Goal: Task Accomplishment & Management: Manage account settings

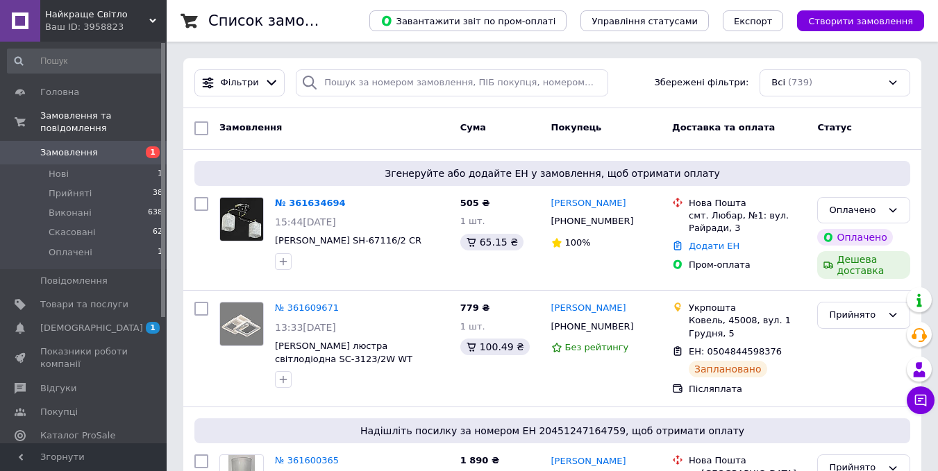
click at [319, 201] on link "№ 361634694" at bounding box center [310, 203] width 71 height 10
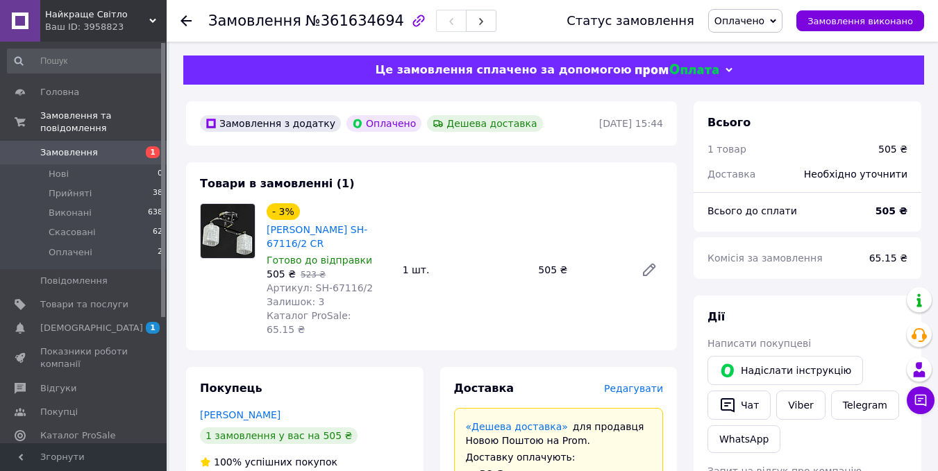
click at [760, 18] on span "Оплачено" at bounding box center [739, 20] width 50 height 11
click at [762, 44] on li "Прийнято" at bounding box center [745, 48] width 73 height 21
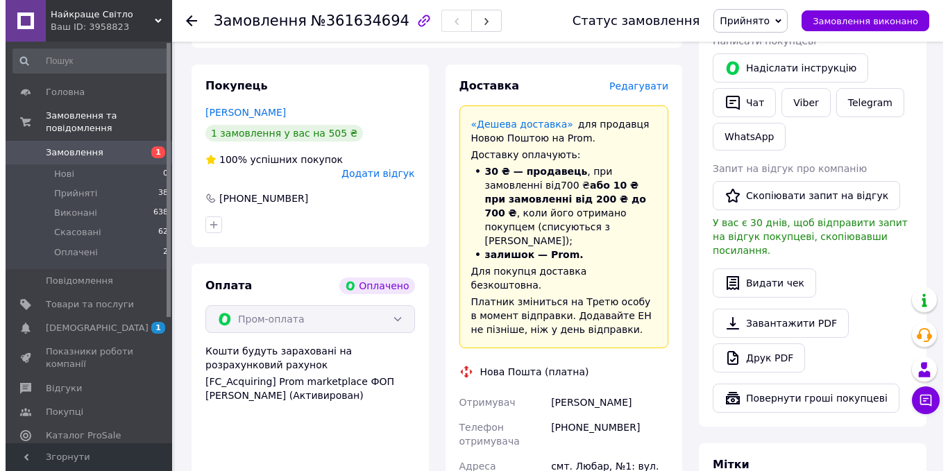
scroll to position [278, 0]
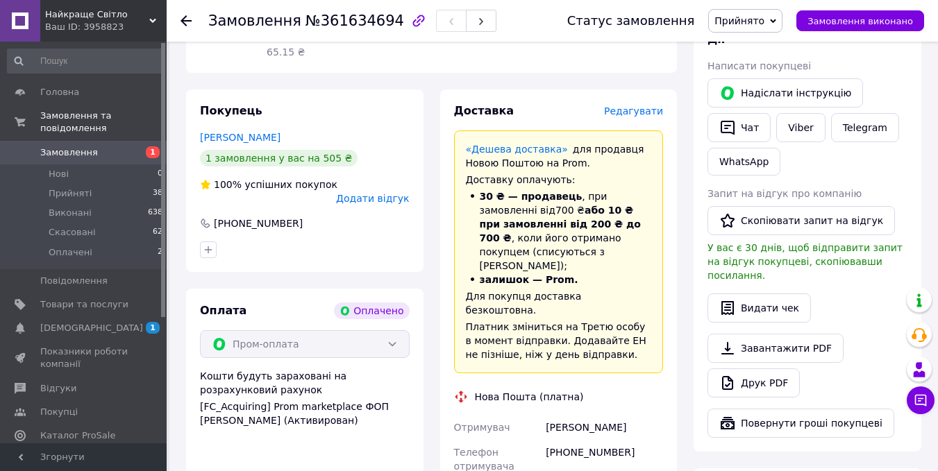
click at [639, 106] on span "Редагувати" at bounding box center [633, 111] width 59 height 11
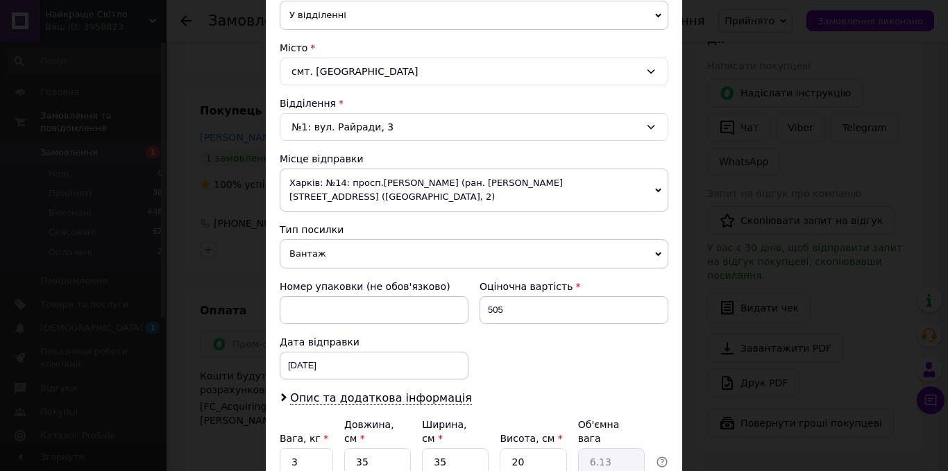
scroll to position [417, 0]
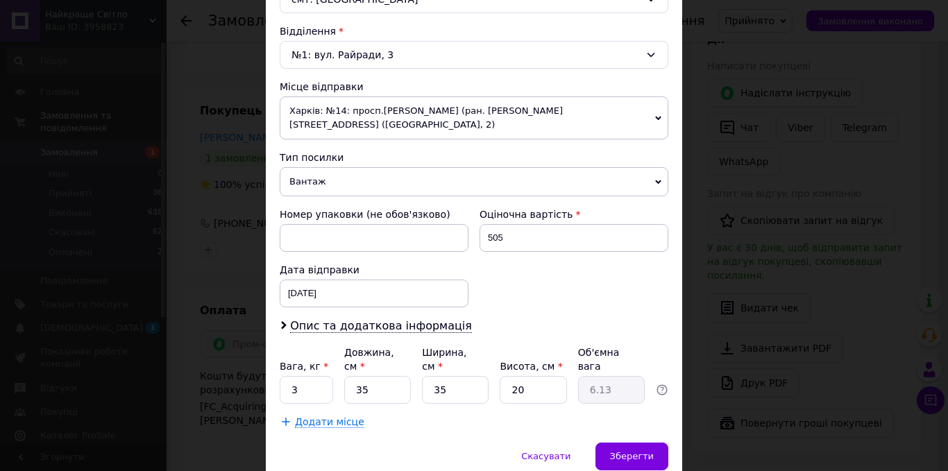
click at [393, 110] on span "Харків: №14: просп.[PERSON_NAME] (ран. [PERSON_NAME][STREET_ADDRESS] ([GEOGRAPH…" at bounding box center [474, 118] width 389 height 43
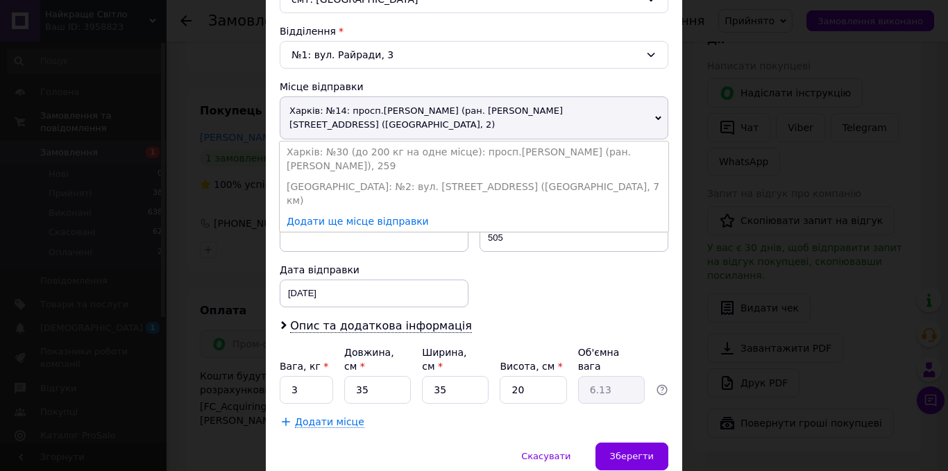
click at [393, 142] on li "Харків: №30 (до 200 кг на одне місце): просп.[PERSON_NAME] (ран. [PERSON_NAME])…" at bounding box center [474, 159] width 389 height 35
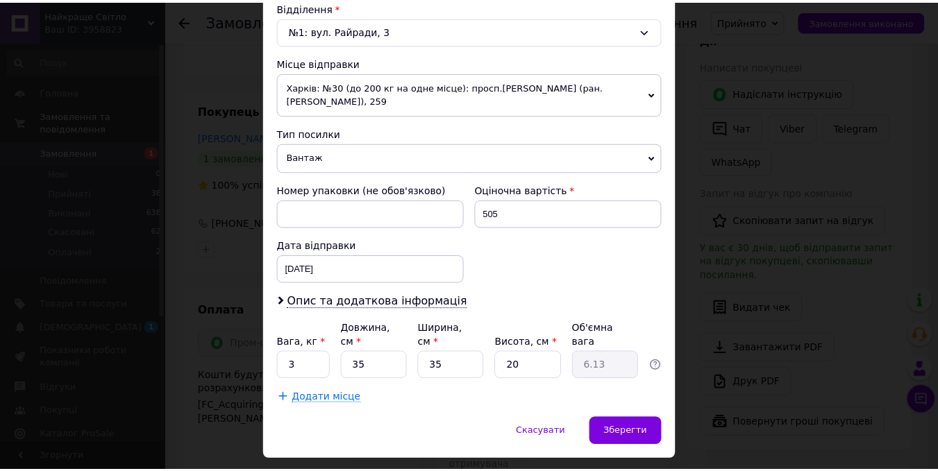
scroll to position [465, 0]
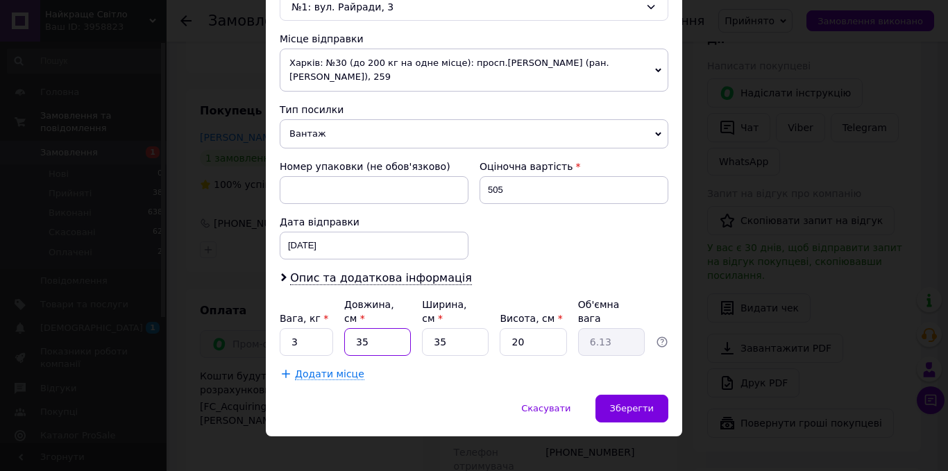
drag, startPoint x: 375, startPoint y: 328, endPoint x: 351, endPoint y: 326, distance: 23.6
click at [351, 328] on input "35" at bounding box center [377, 342] width 67 height 28
type input "3"
type input "0.53"
type input "37"
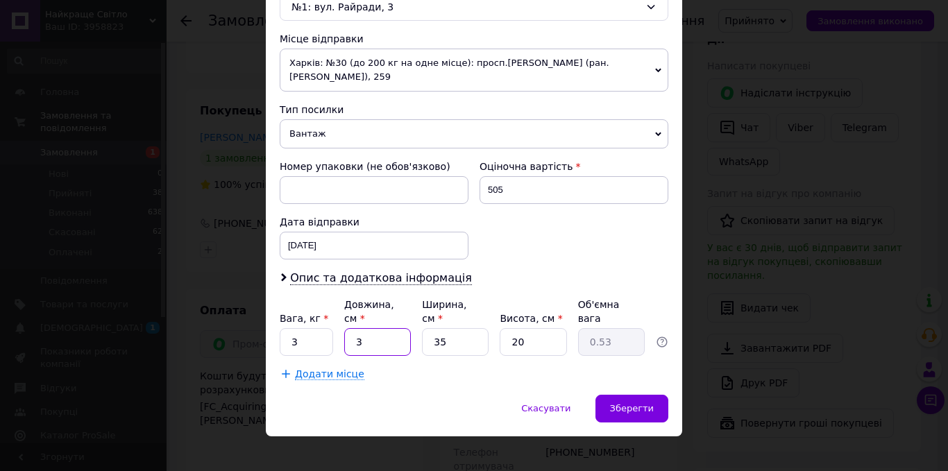
type input "6.48"
type input "37"
drag, startPoint x: 451, startPoint y: 328, endPoint x: 418, endPoint y: 333, distance: 33.7
click at [419, 332] on div "Вага, кг * 3 Довжина, см * 37 Ширина, см * 35 Висота, см * 20 Об'ємна вага 6.48" at bounding box center [474, 327] width 389 height 58
type input "3"
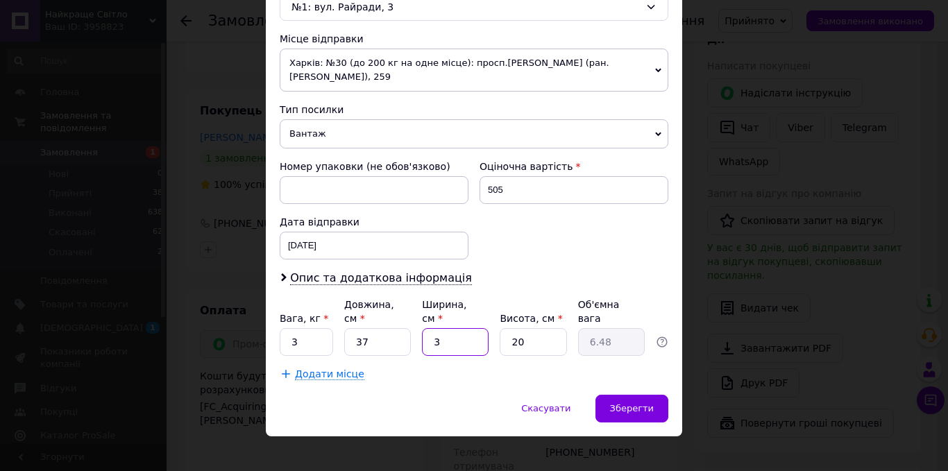
type input "0.56"
type input "37"
type input "6.85"
type input "37"
click at [630, 403] on span "Зберегти" at bounding box center [632, 408] width 44 height 10
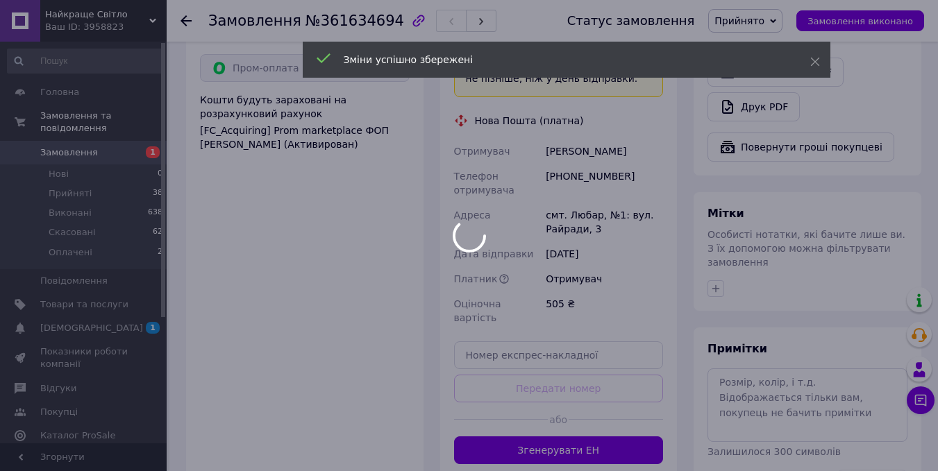
scroll to position [555, 0]
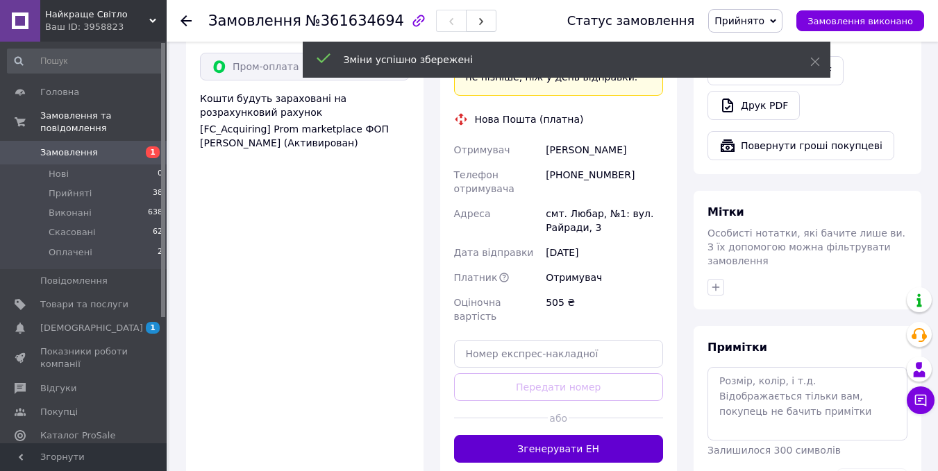
click at [578, 435] on button "Згенерувати ЕН" at bounding box center [559, 449] width 210 height 28
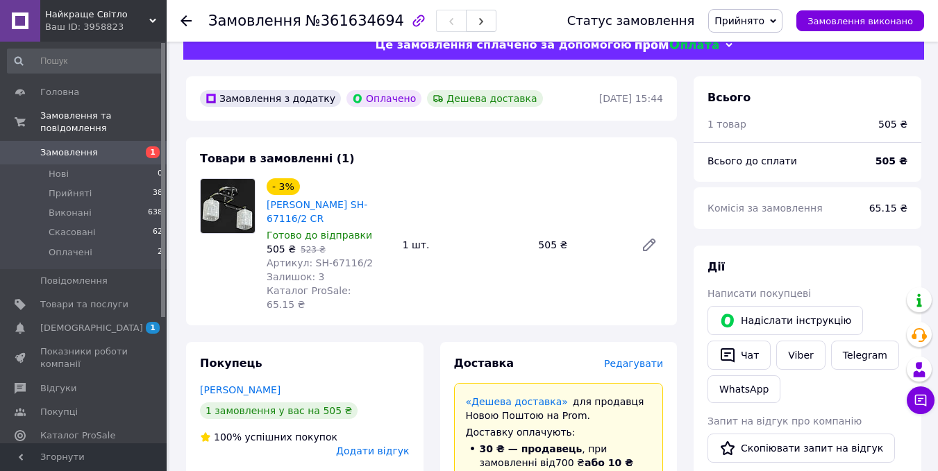
scroll to position [0, 0]
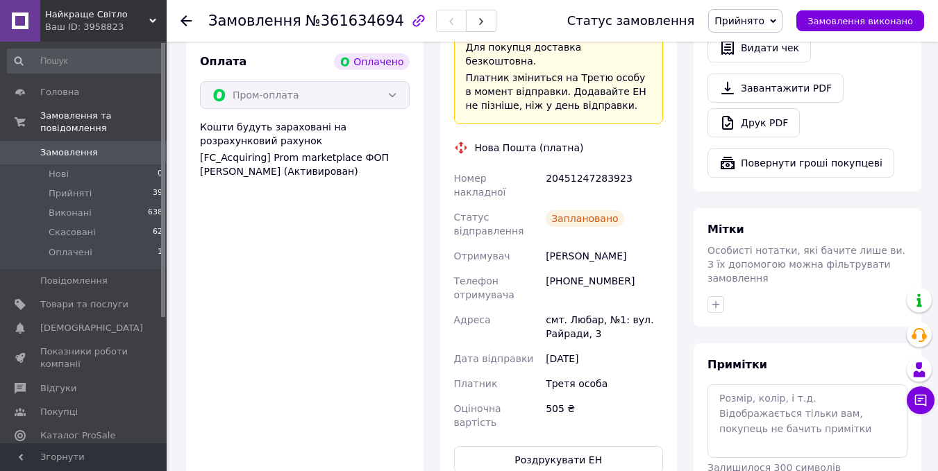
scroll to position [555, 0]
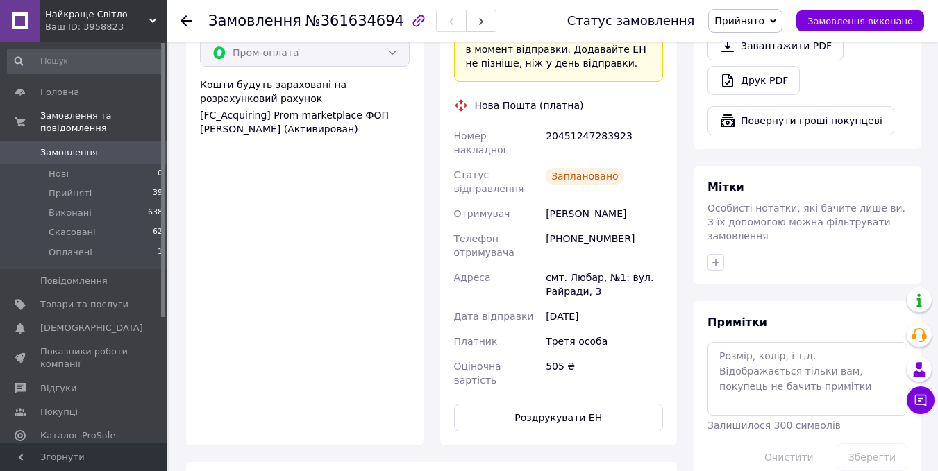
click at [185, 18] on icon at bounding box center [186, 20] width 11 height 11
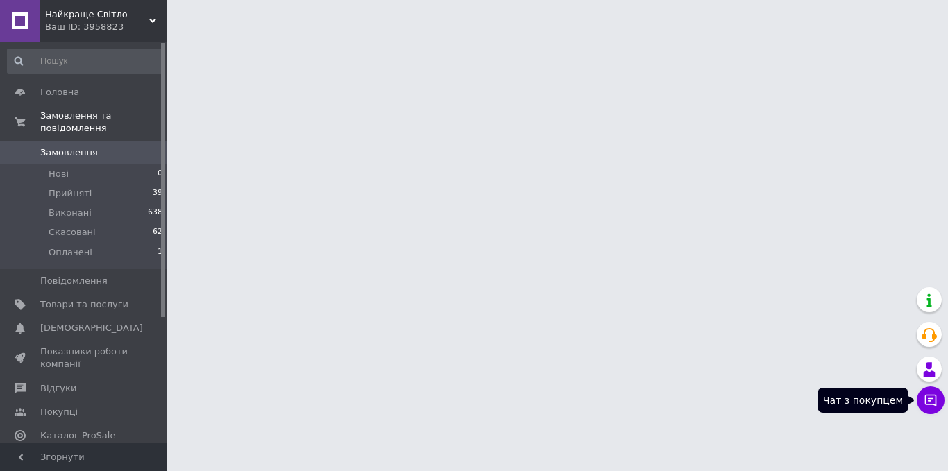
click at [937, 401] on icon at bounding box center [931, 401] width 14 height 14
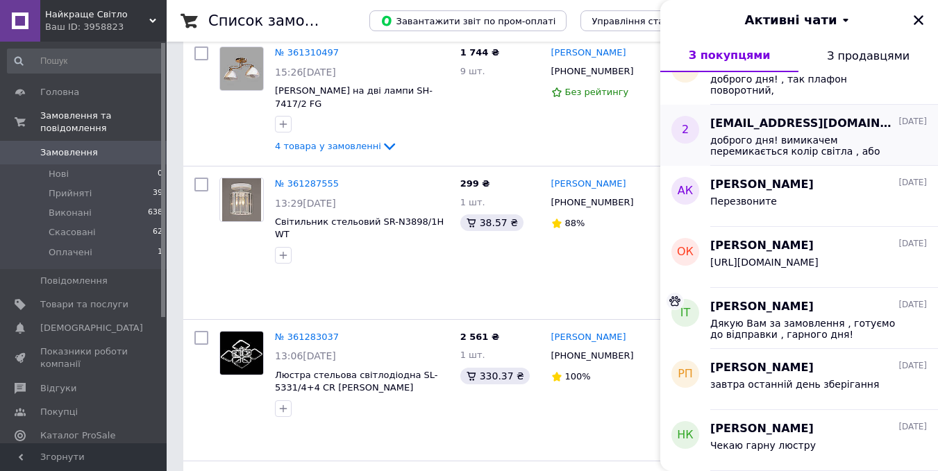
scroll to position [1458, 0]
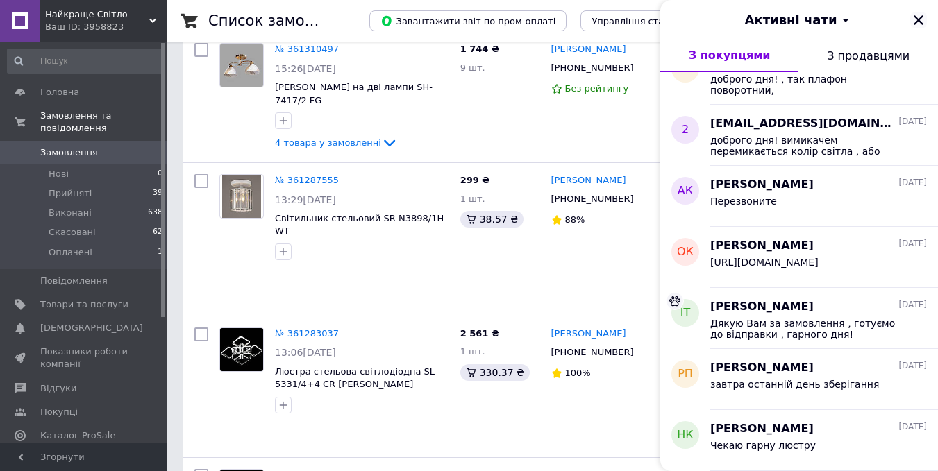
click at [919, 22] on icon "Закрити" at bounding box center [918, 20] width 12 height 12
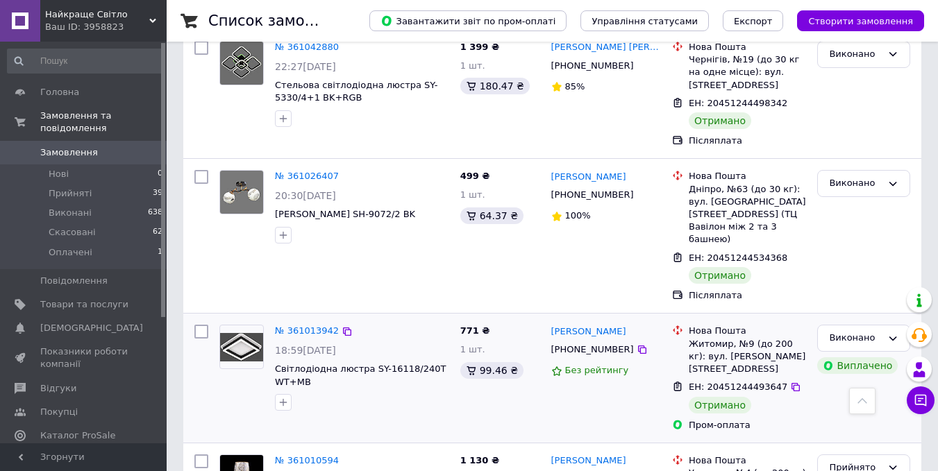
scroll to position [2348, 0]
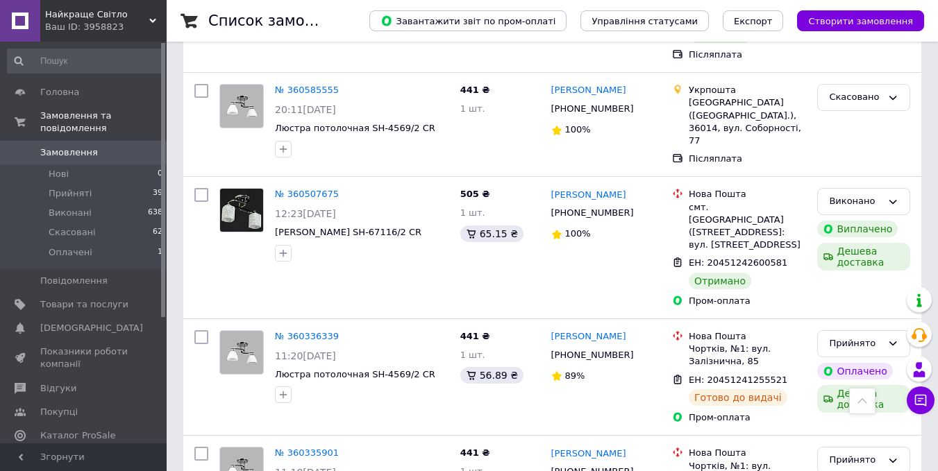
scroll to position [1736, 0]
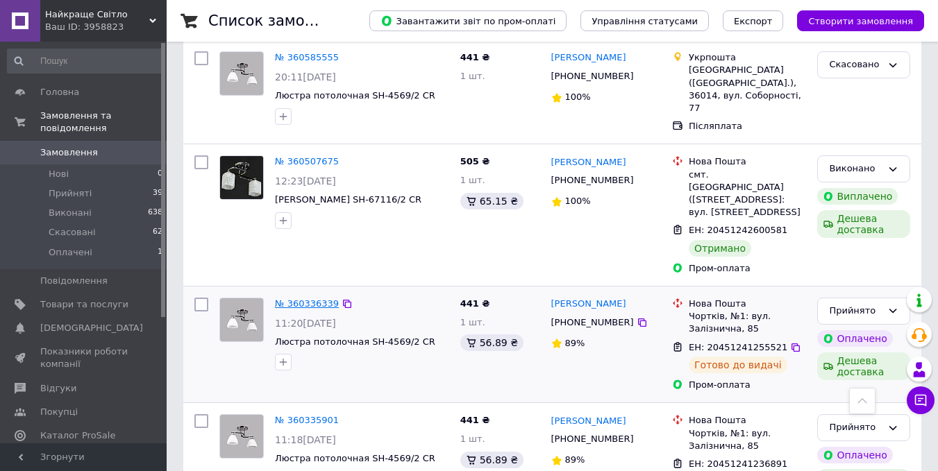
click at [301, 299] on link "№ 360336339" at bounding box center [307, 304] width 64 height 10
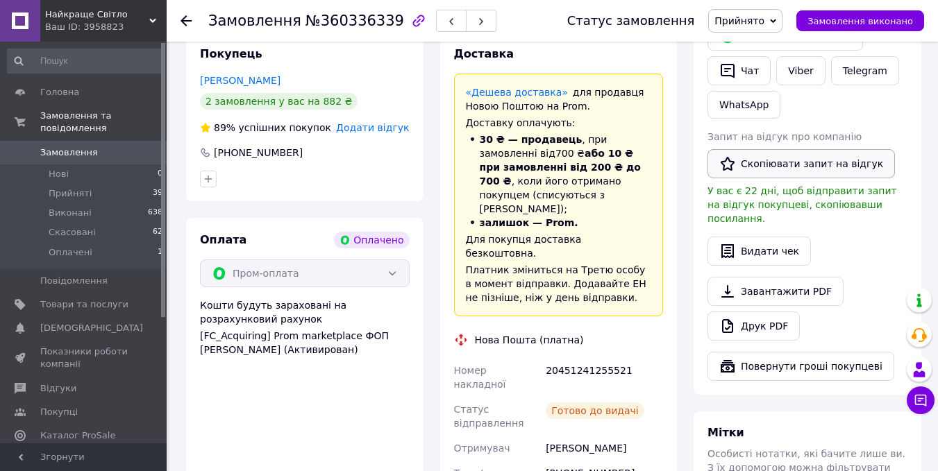
scroll to position [196, 0]
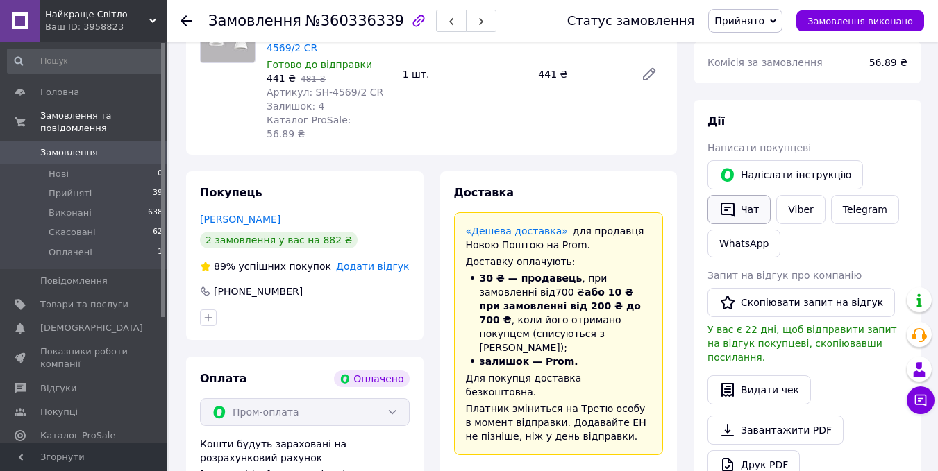
click at [738, 209] on button "Чат" at bounding box center [739, 209] width 63 height 29
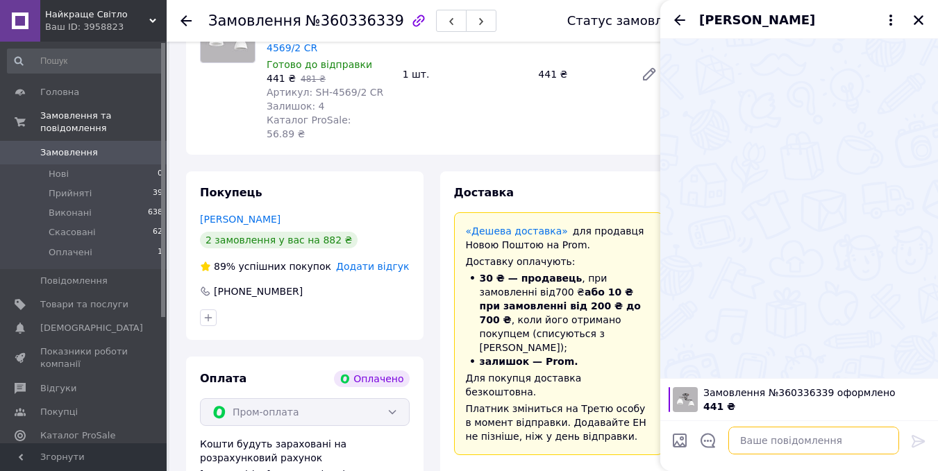
drag, startPoint x: 758, startPoint y: 440, endPoint x: 758, endPoint y: 428, distance: 11.8
click at [758, 438] on textarea at bounding box center [813, 441] width 171 height 28
type textarea "Доброго дня!"
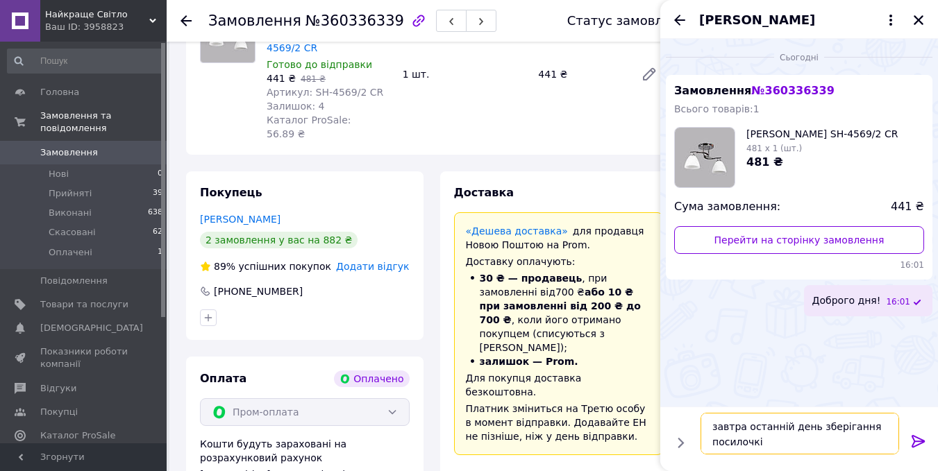
type textarea "завтра останній день зберігання посилочкі"
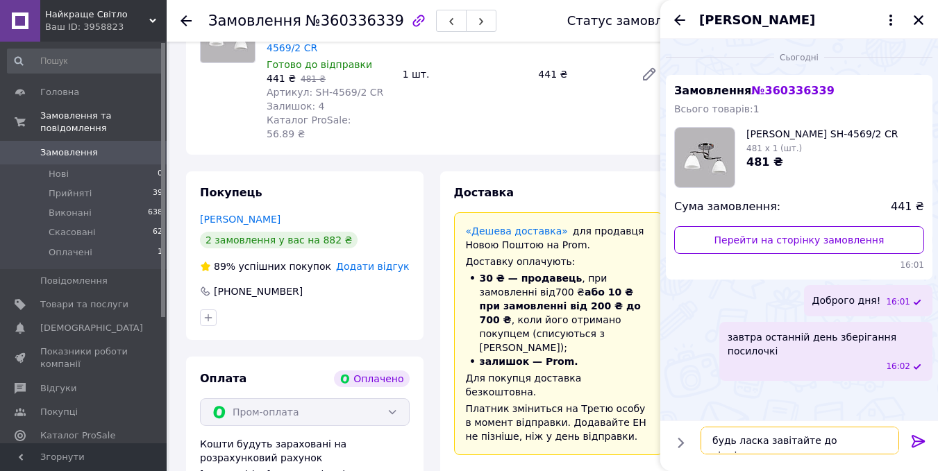
type textarea "будь ласка завітайте до відділення"
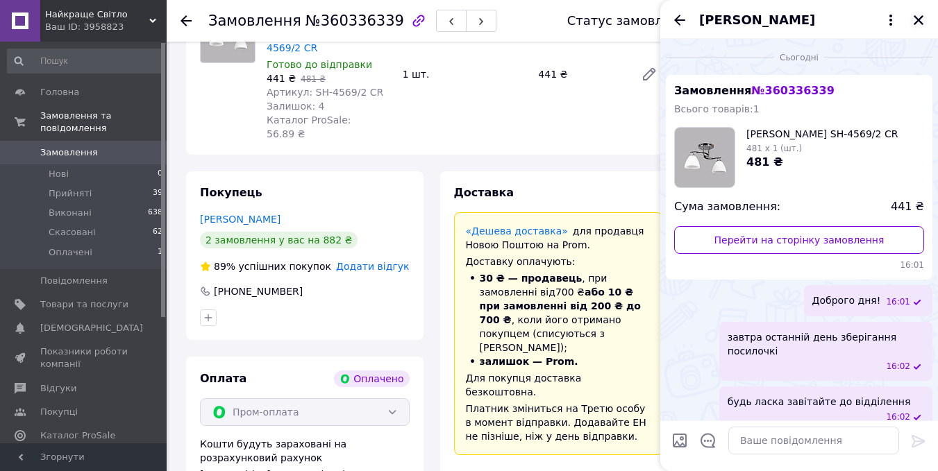
click at [925, 17] on button "Закрити" at bounding box center [918, 20] width 17 height 17
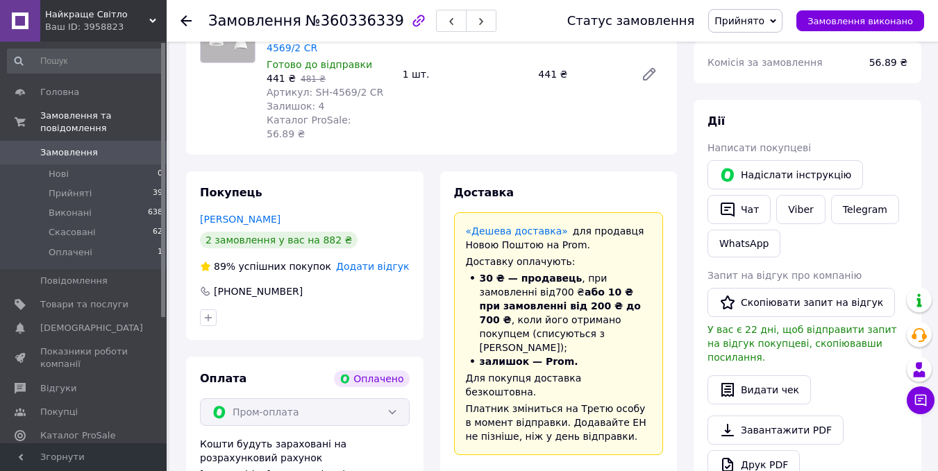
click at [188, 20] on use at bounding box center [186, 20] width 11 height 11
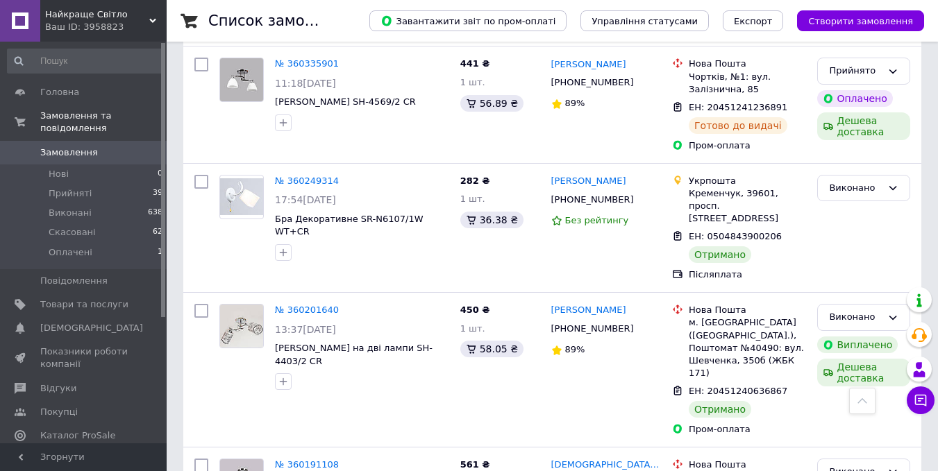
scroll to position [2332, 0]
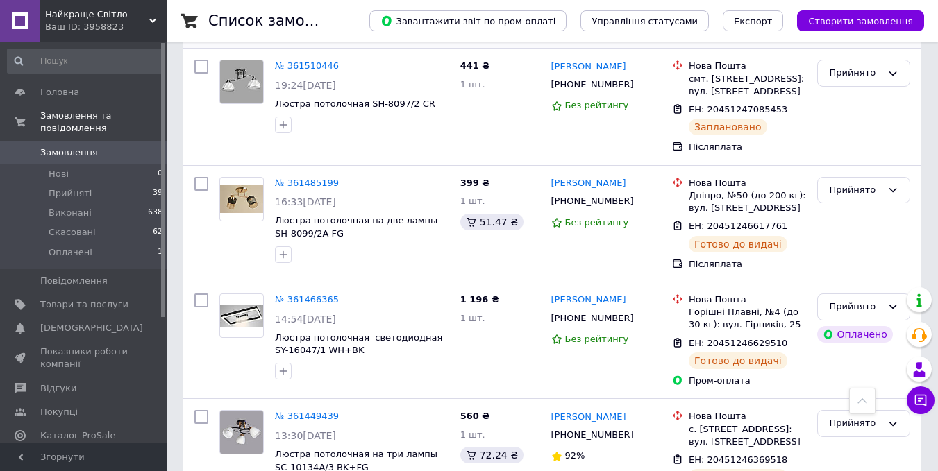
scroll to position [903, 0]
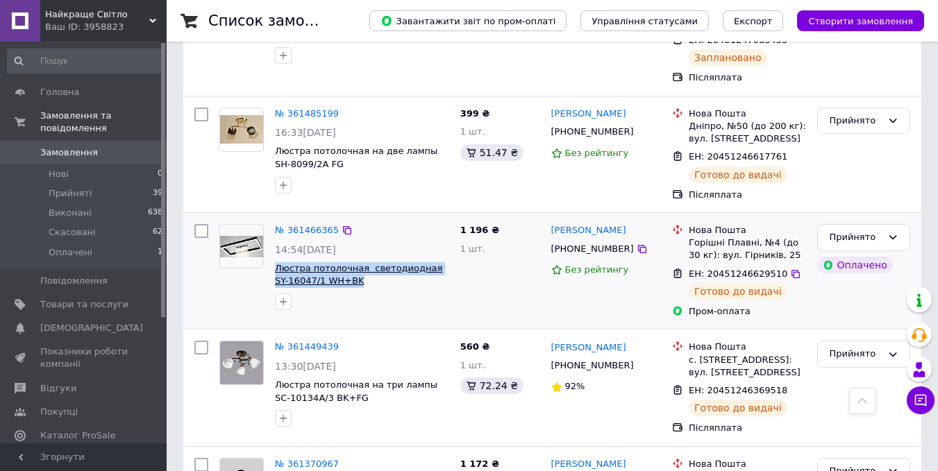
drag, startPoint x: 394, startPoint y: 250, endPoint x: 275, endPoint y: 233, distance: 120.7
click at [275, 262] on span "Люстра потолочная светодиодная SY-16047/1 WH+BK" at bounding box center [362, 275] width 174 height 26
copy span "Люстра потолочная светодиодная SY-16047/1 WH+BK"
click at [638, 245] on icon at bounding box center [642, 249] width 8 height 8
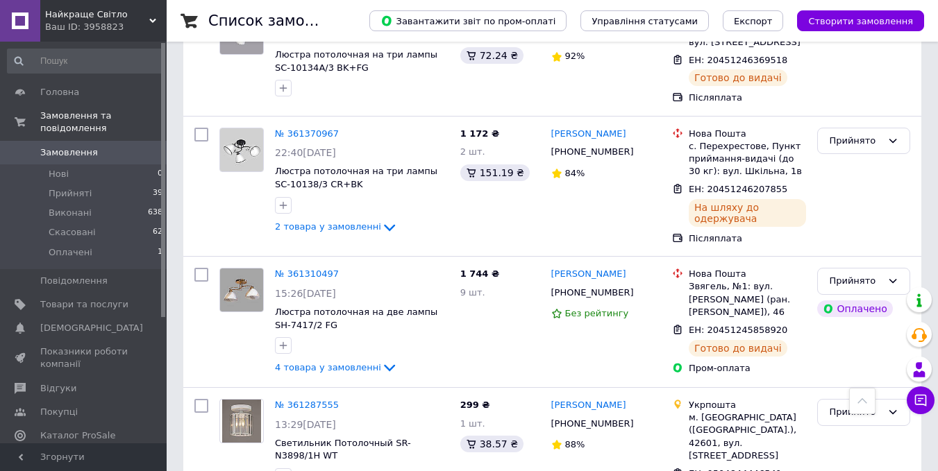
scroll to position [1250, 0]
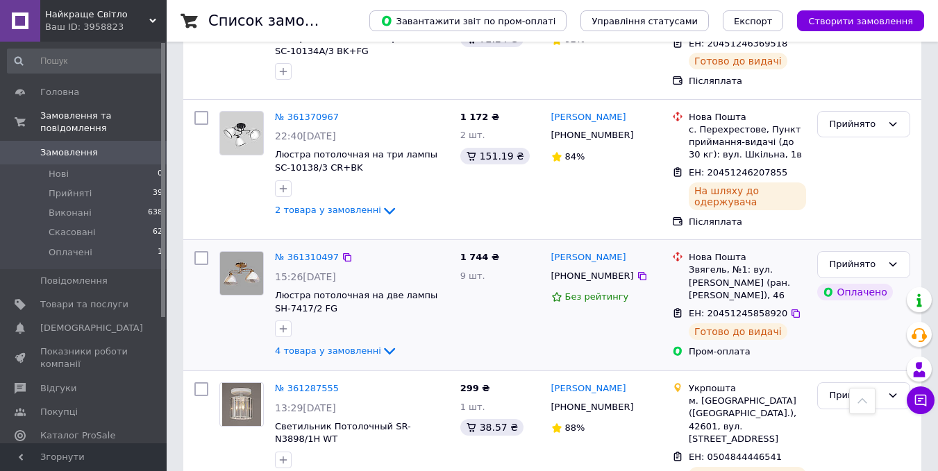
click at [338, 346] on span "4 товара у замовленні" at bounding box center [328, 351] width 106 height 10
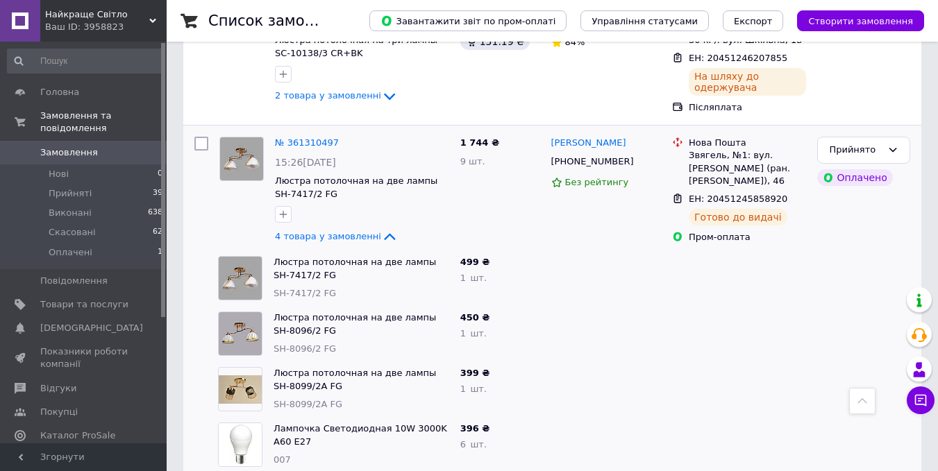
scroll to position [1389, 0]
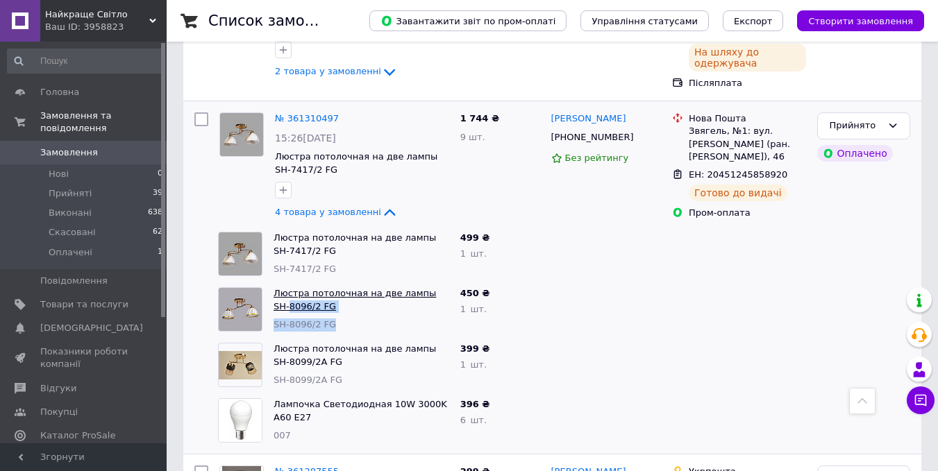
drag, startPoint x: 364, startPoint y: 276, endPoint x: 274, endPoint y: 265, distance: 90.9
click at [274, 282] on div "Люстра потолочная на две лампы SH-8096/2 FG SH-8096/2 FG" at bounding box center [361, 310] width 187 height 56
click at [644, 282] on div at bounding box center [607, 310] width 122 height 56
drag, startPoint x: 326, startPoint y: 266, endPoint x: 274, endPoint y: 258, distance: 52.1
click at [274, 287] on span "Люстра потолочная на две лампы SH-8096/2 FG" at bounding box center [362, 300] width 176 height 26
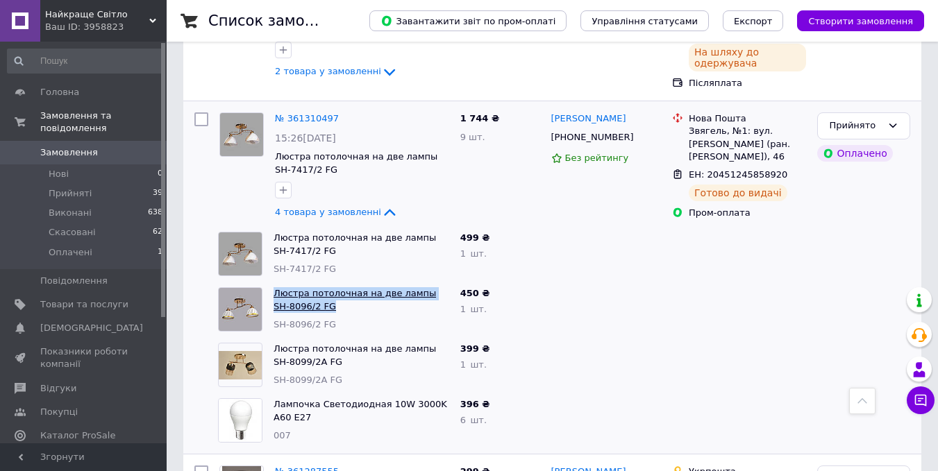
copy link "Люстра потолочная на две лампы SH-8096/2 FG"
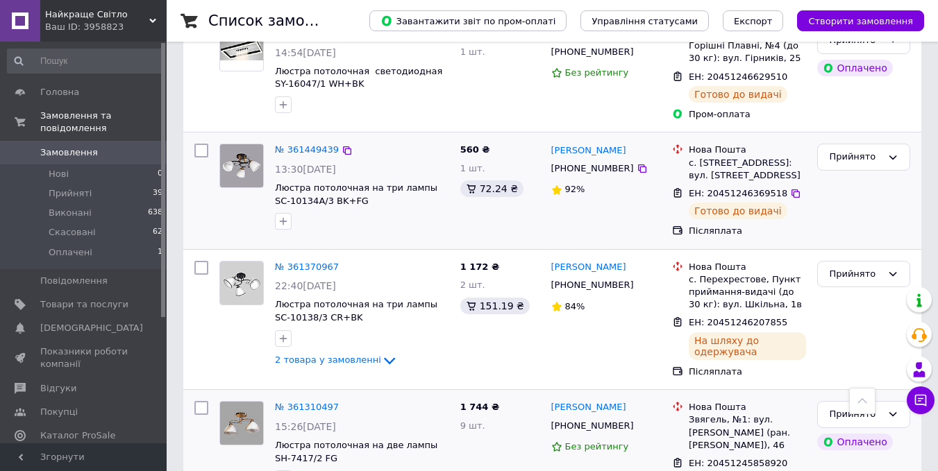
scroll to position [1250, 0]
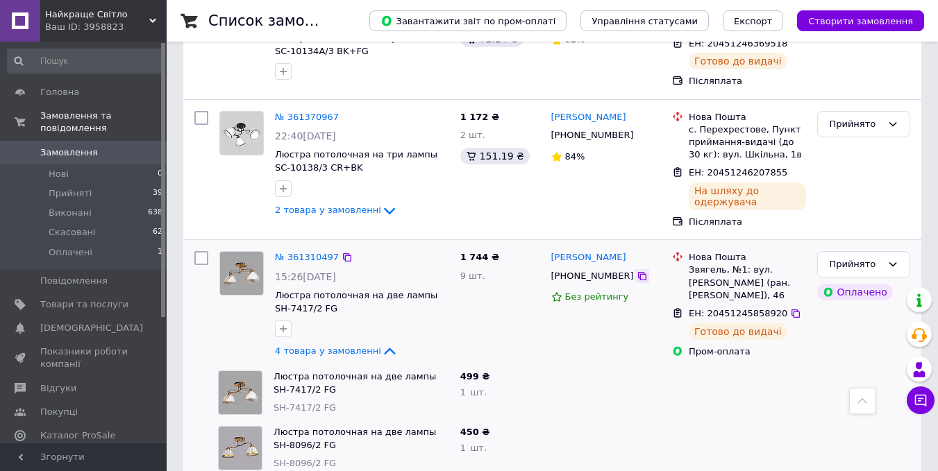
click at [637, 271] on icon at bounding box center [642, 276] width 11 height 11
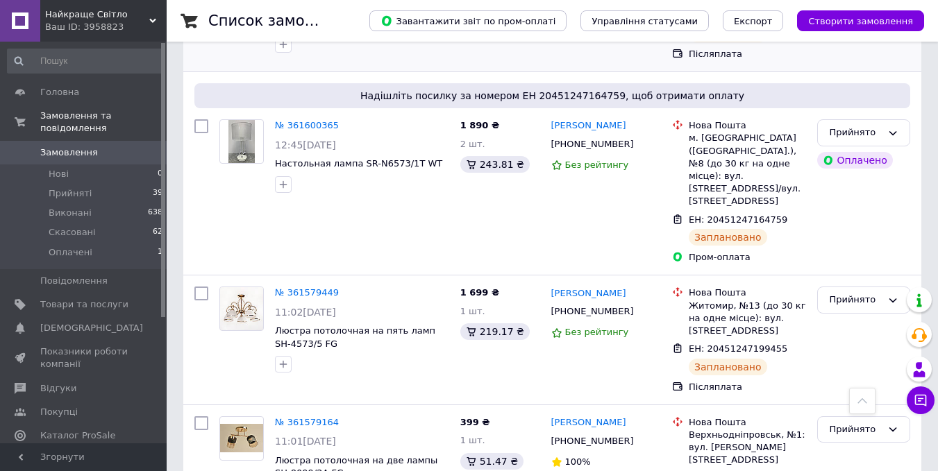
scroll to position [0, 0]
